Goal: Share content: Share content

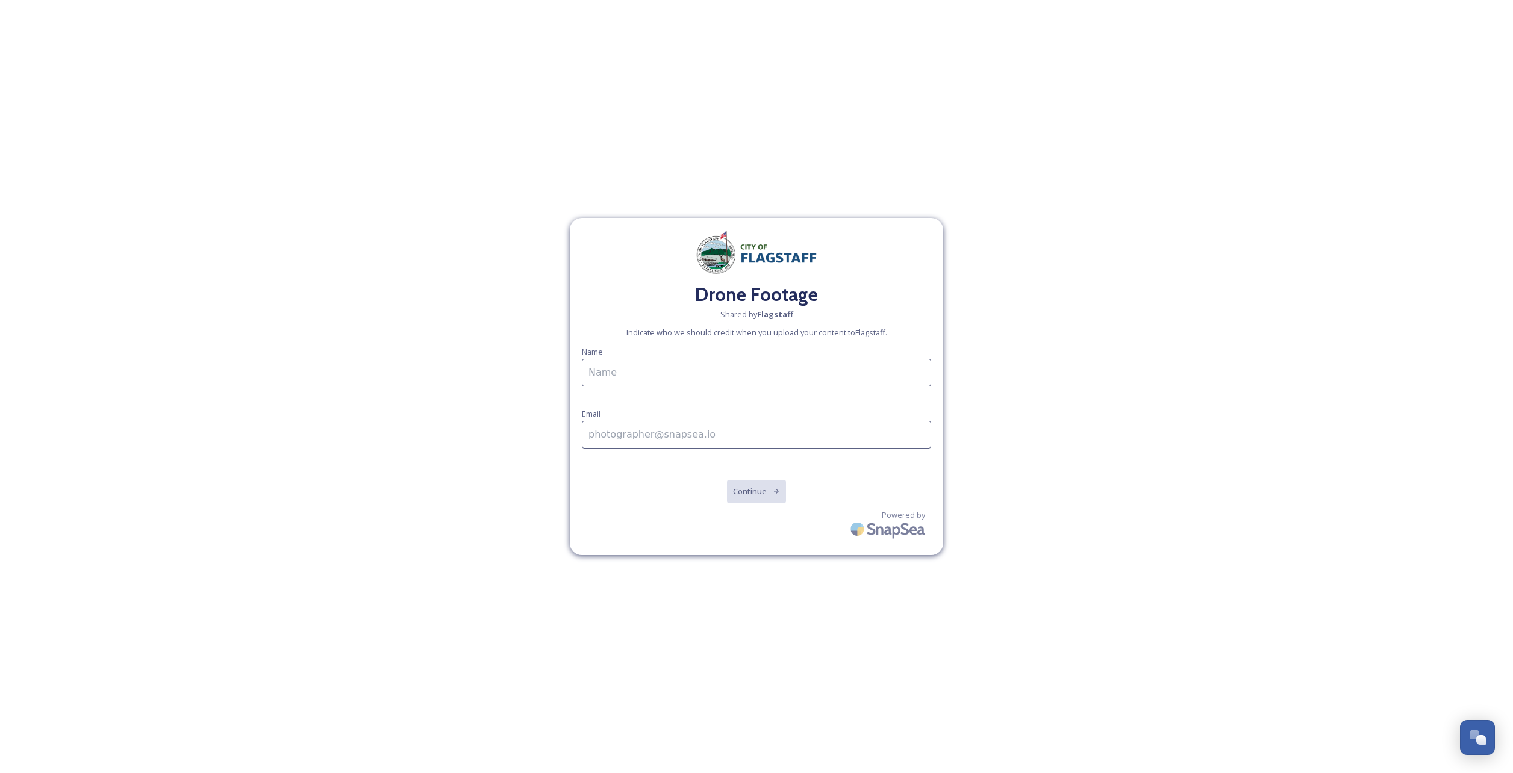
click at [707, 382] on input at bounding box center [756, 373] width 349 height 28
type input "[PERSON_NAME]"
type input "[PERSON_NAME][EMAIL_ADDRESS][PERSON_NAME][DOMAIN_NAME]"
click at [762, 501] on button "Continue" at bounding box center [756, 491] width 61 height 25
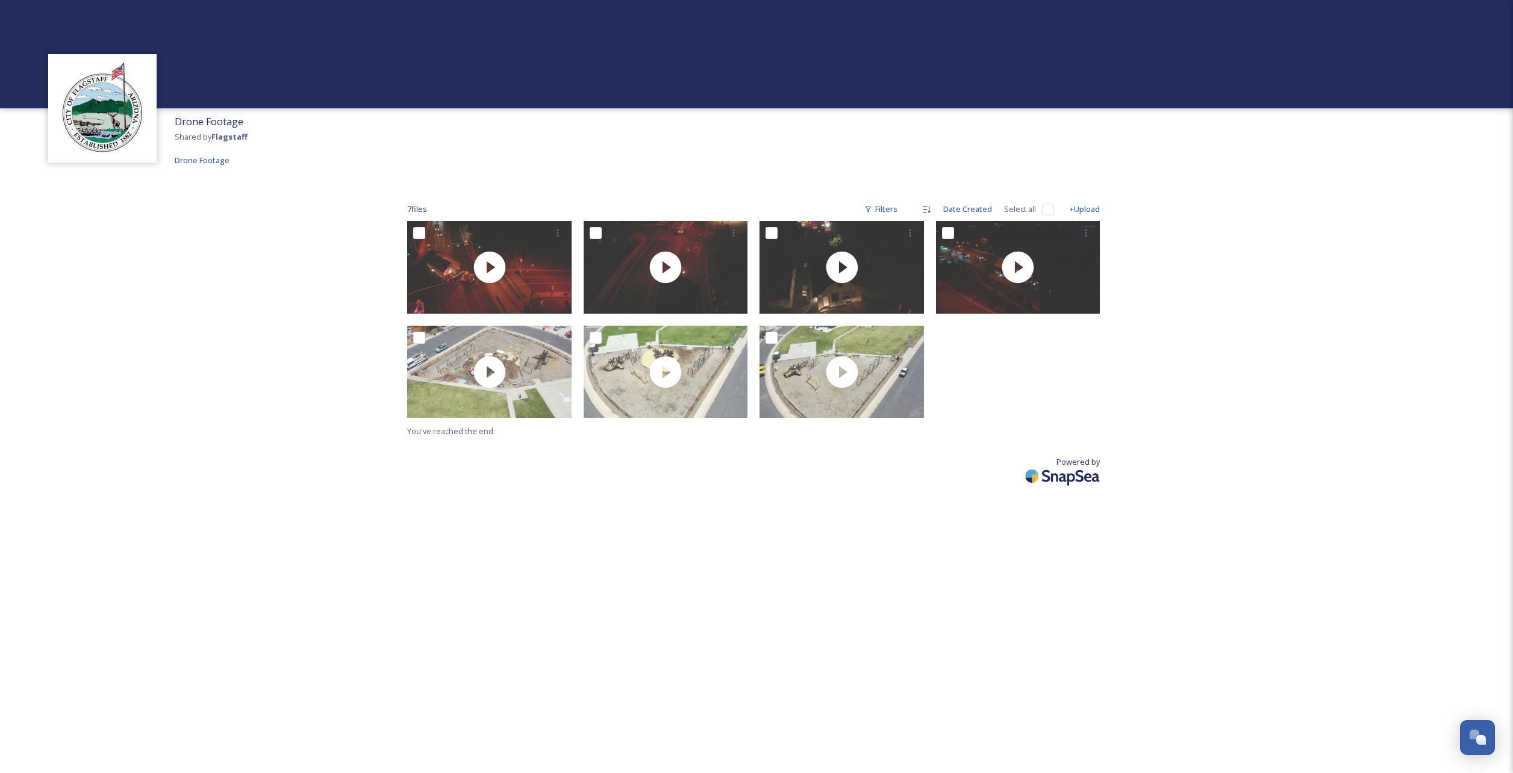
click at [1079, 472] on img at bounding box center [1063, 476] width 84 height 28
drag, startPoint x: 207, startPoint y: 160, endPoint x: 189, endPoint y: 181, distance: 27.7
click at [189, 181] on div "Drone Footage Shared by Flagstaff Drone Footage 7 file s Filters Date Created S…" at bounding box center [756, 386] width 1513 height 773
click at [205, 153] on link "Drone Footage" at bounding box center [202, 160] width 55 height 14
click at [1477, 740] on div "Open Chat" at bounding box center [1481, 740] width 10 height 10
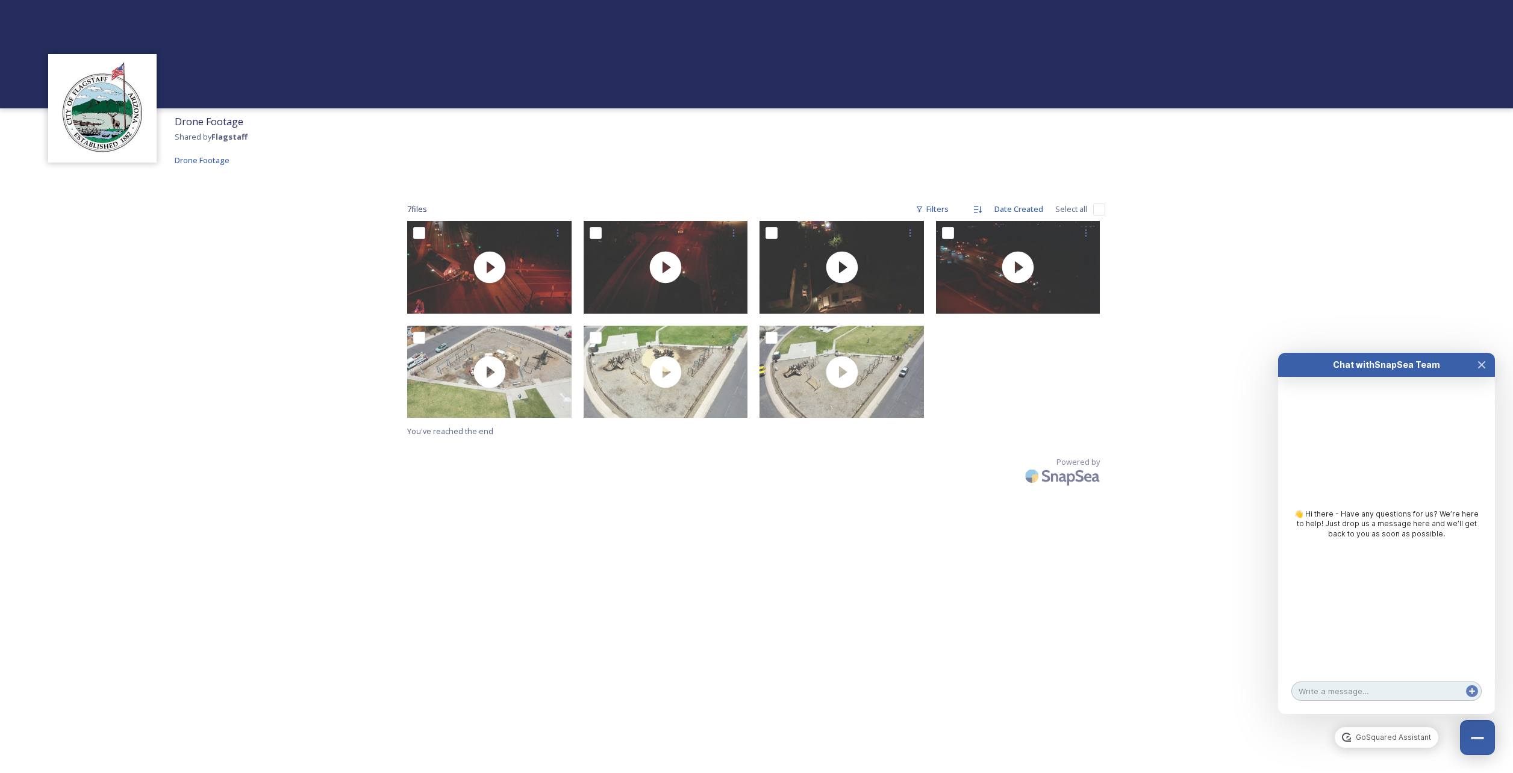
click at [1385, 696] on textarea at bounding box center [1386, 691] width 190 height 19
type textarea "Create folder"
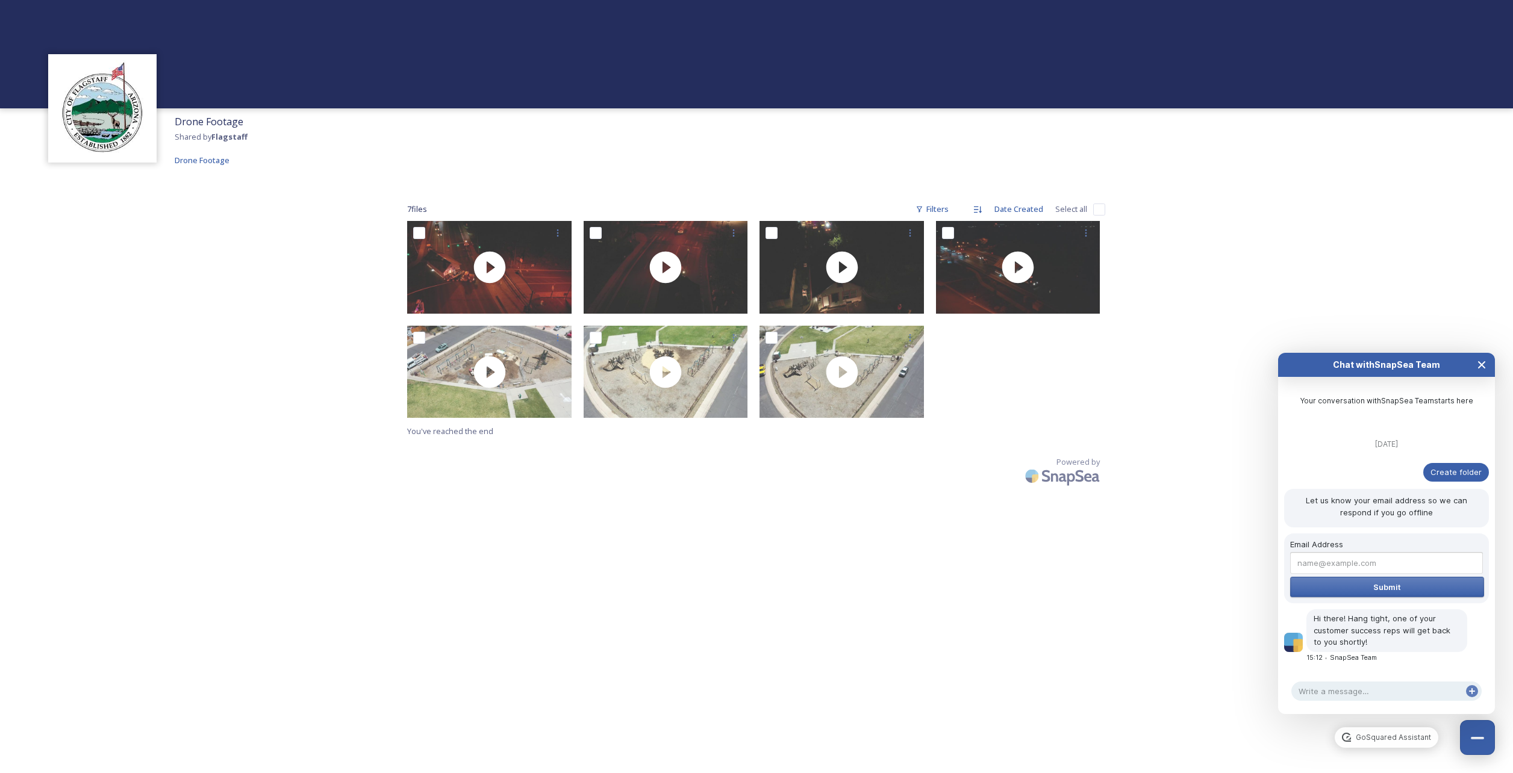
click at [1480, 364] on icon "Close Chat" at bounding box center [1482, 365] width 6 height 6
